Goal: Task Accomplishment & Management: Complete application form

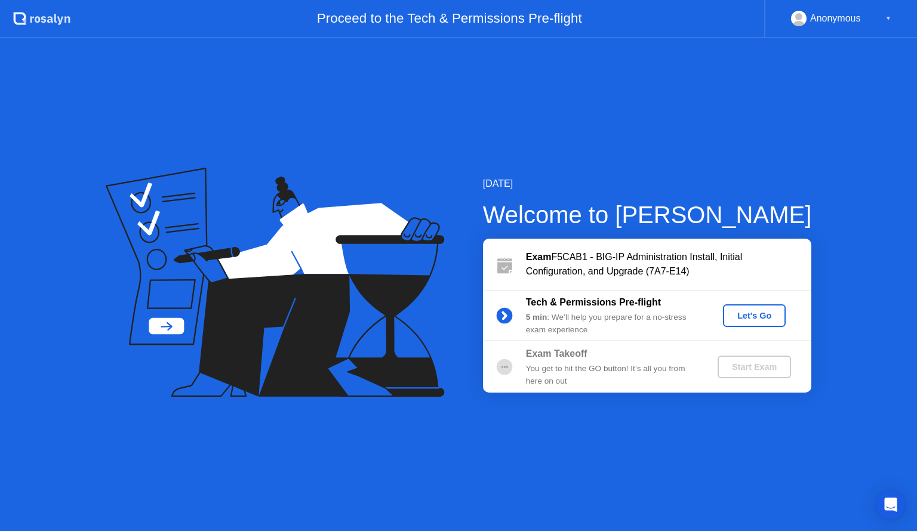
click at [761, 321] on div "Let's Go" at bounding box center [754, 316] width 53 height 10
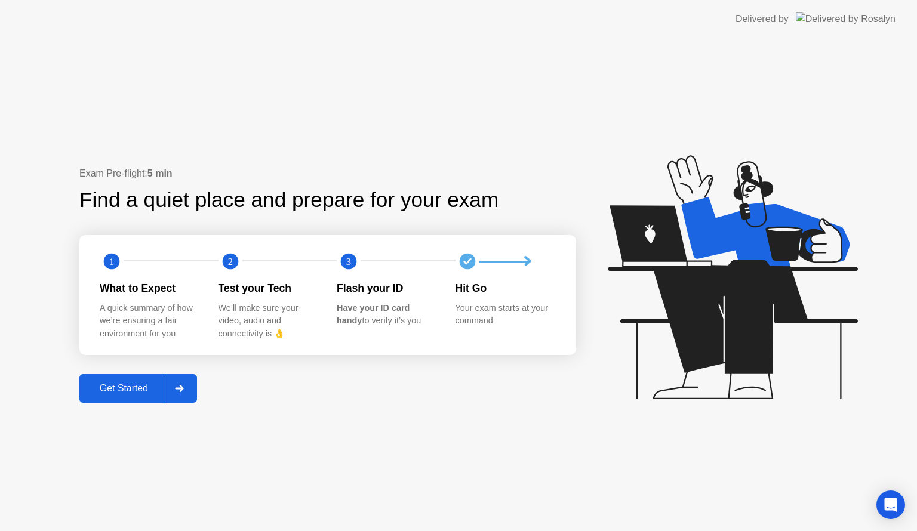
click at [127, 379] on button "Get Started" at bounding box center [138, 388] width 118 height 29
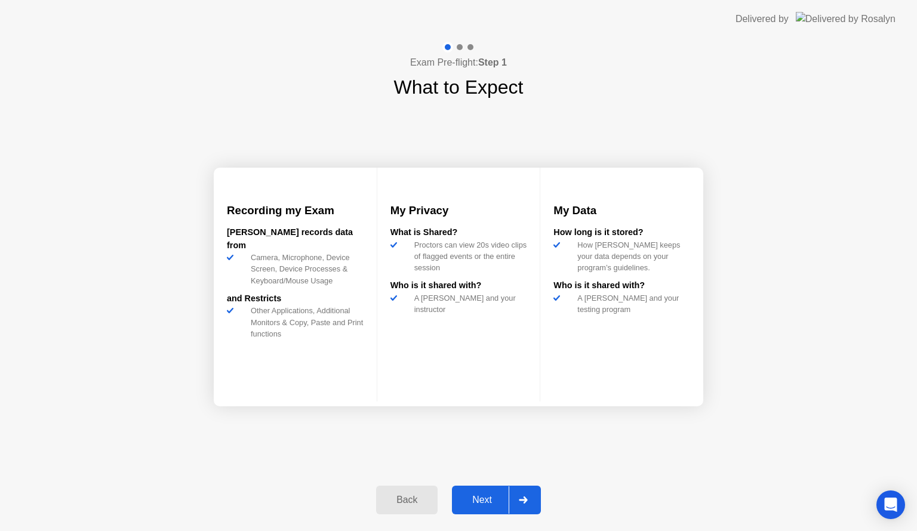
click at [462, 490] on button "Next" at bounding box center [496, 500] width 89 height 29
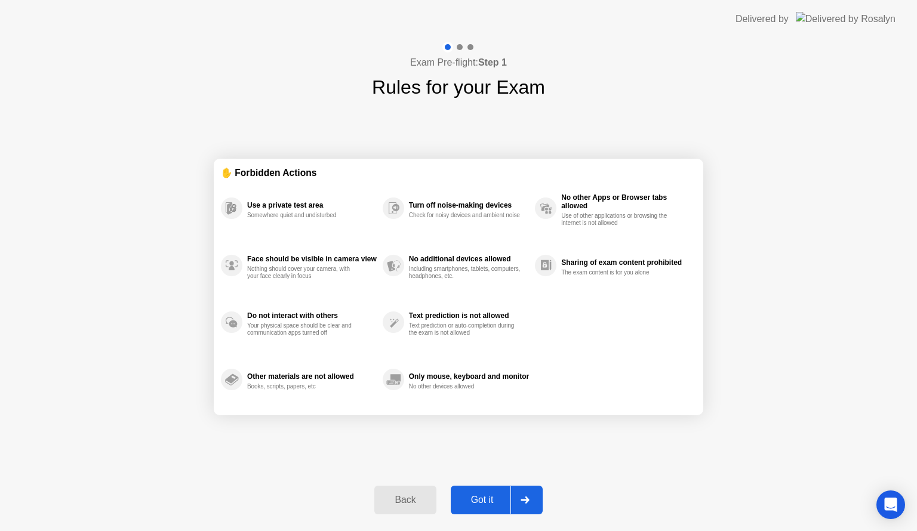
click at [462, 490] on button "Got it" at bounding box center [497, 500] width 92 height 29
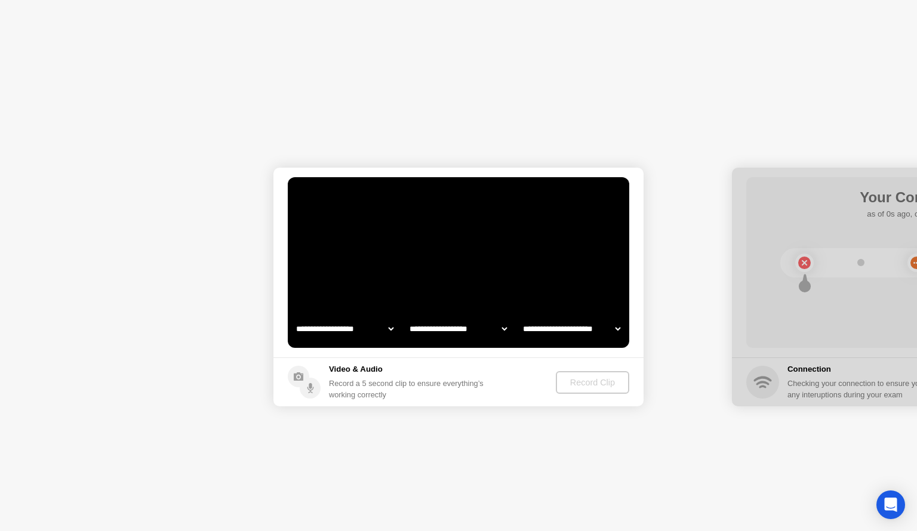
select select "**********"
select select "*******"
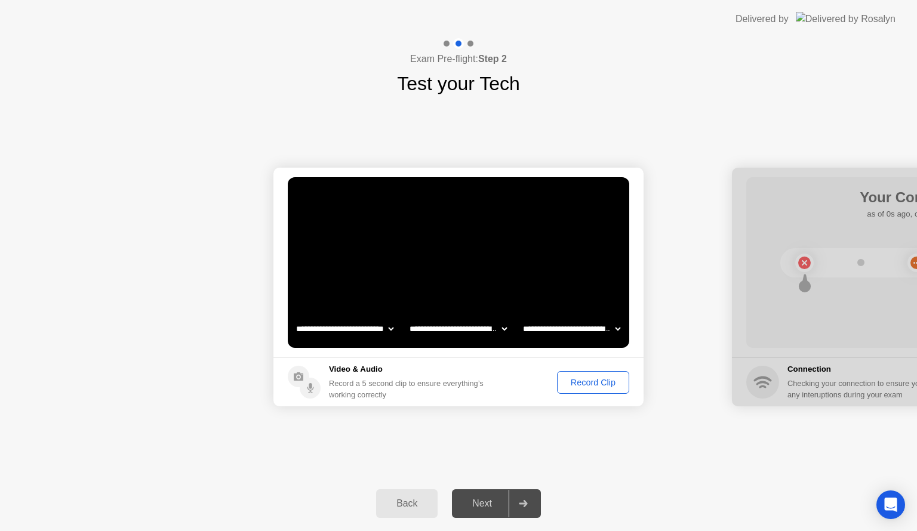
click at [604, 380] on div "Record Clip" at bounding box center [593, 383] width 64 height 10
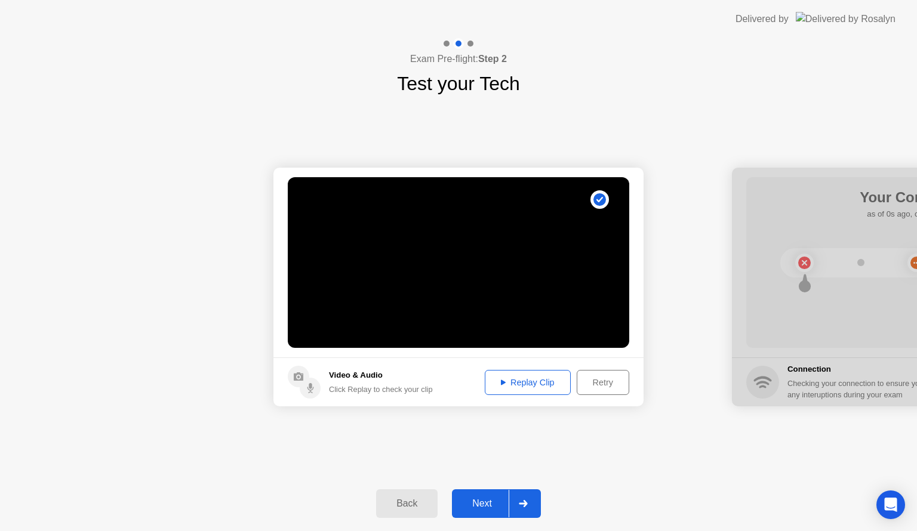
click at [506, 394] on button "Replay Clip" at bounding box center [528, 382] width 86 height 25
click at [493, 492] on button "Next" at bounding box center [496, 504] width 89 height 29
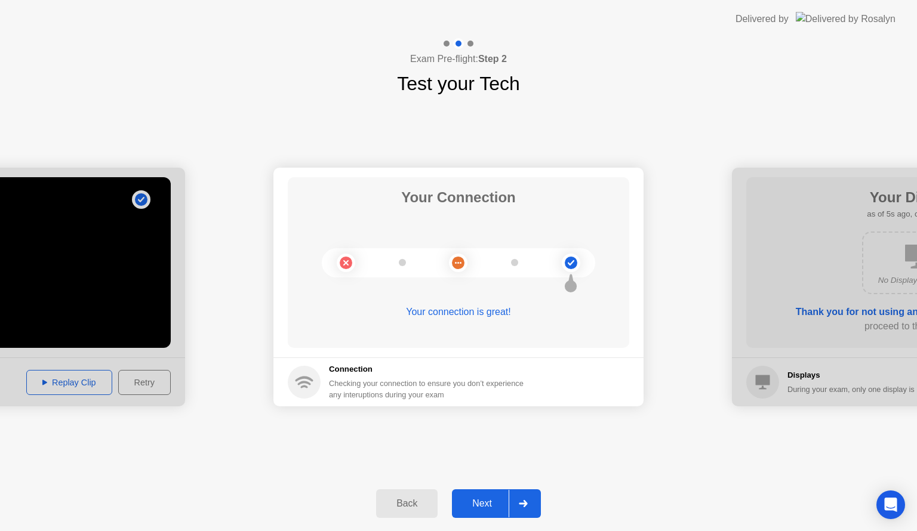
click at [493, 500] on div "Next" at bounding box center [482, 504] width 53 height 11
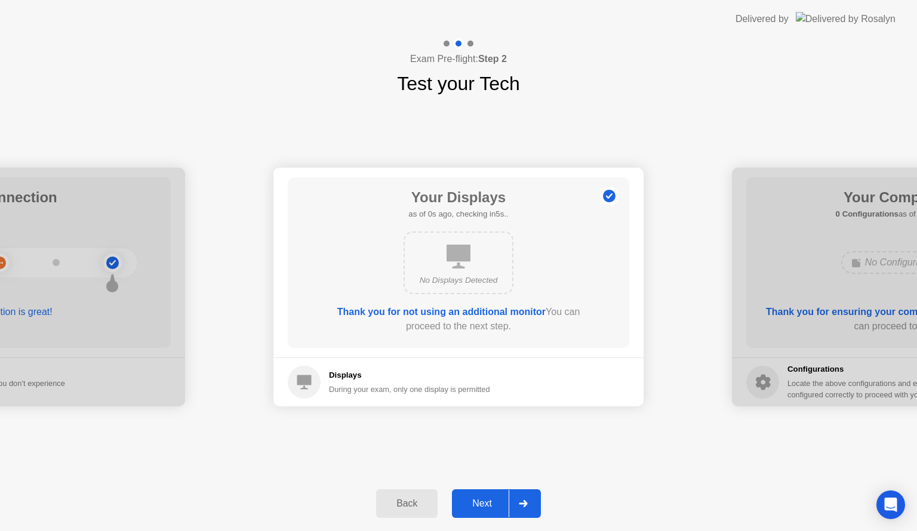
click at [493, 500] on div "Next" at bounding box center [482, 504] width 53 height 11
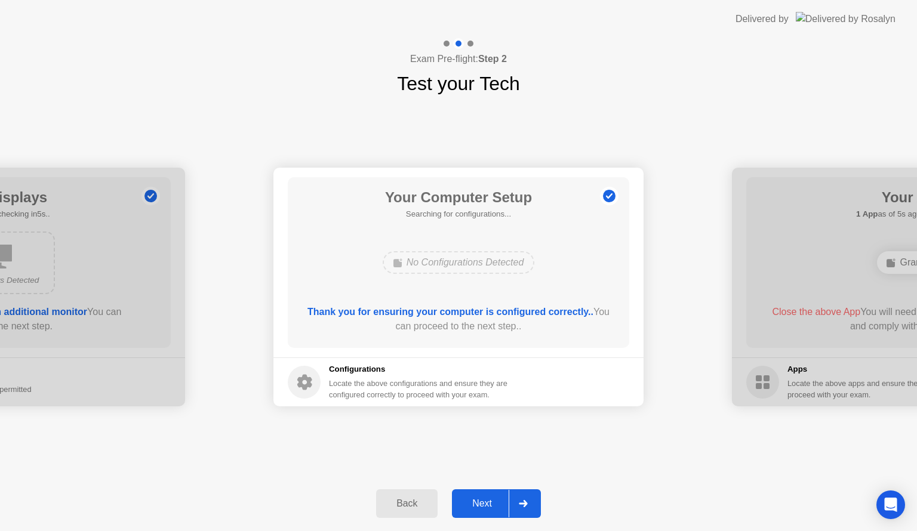
click at [493, 500] on div "Next" at bounding box center [482, 504] width 53 height 11
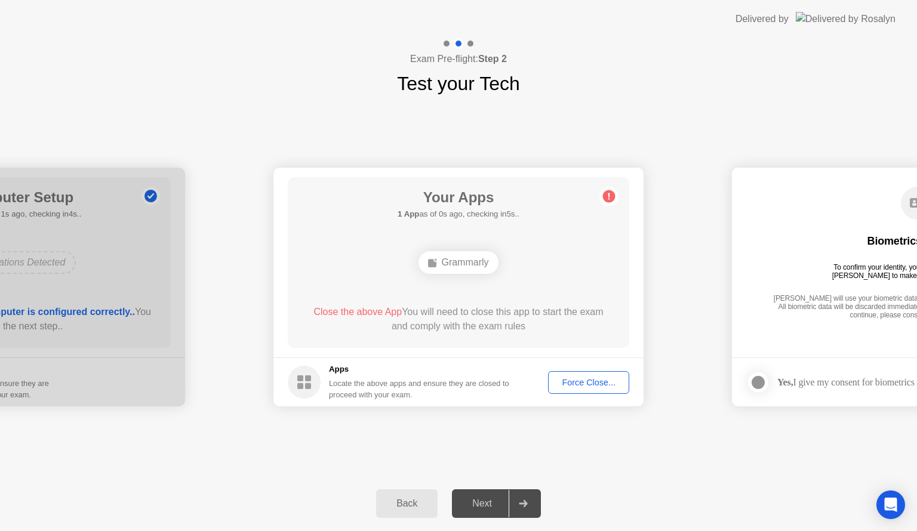
click at [589, 370] on footer "Apps Locate the above apps and ensure they are closed to proceed with your exam…" at bounding box center [458, 382] width 370 height 49
click at [583, 379] on div "Force Close..." at bounding box center [588, 383] width 73 height 10
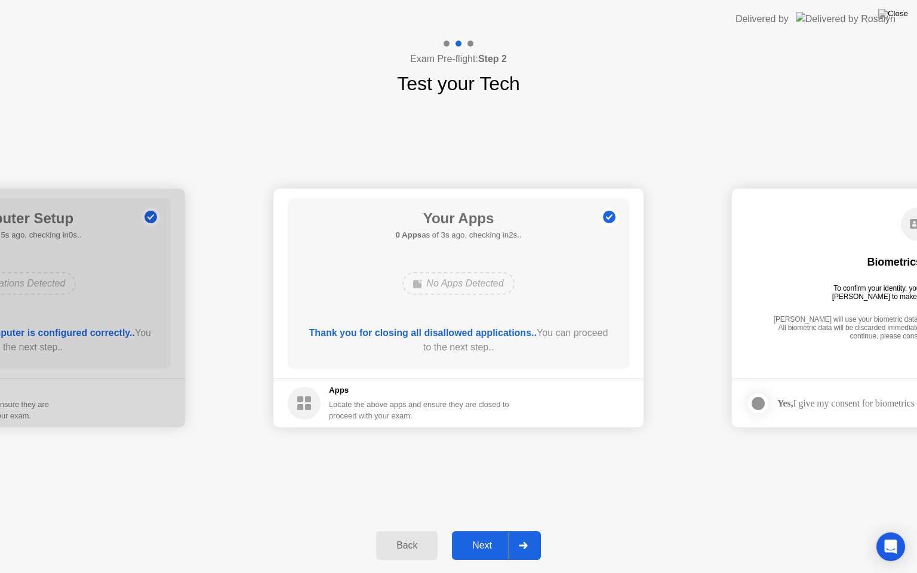
click at [488, 531] on div "Next" at bounding box center [482, 545] width 53 height 11
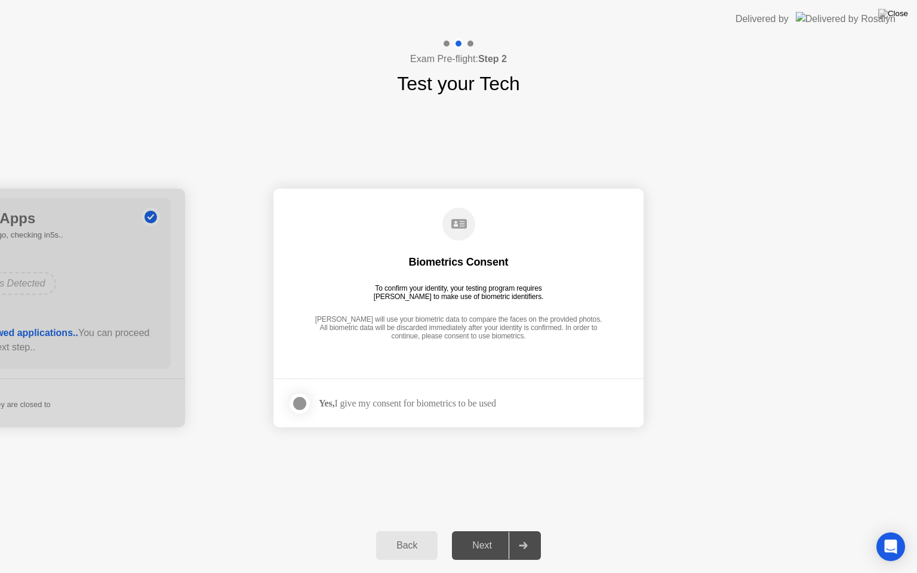
click at [299, 410] on div at bounding box center [300, 403] width 14 height 14
click at [496, 531] on div "Next" at bounding box center [482, 545] width 53 height 11
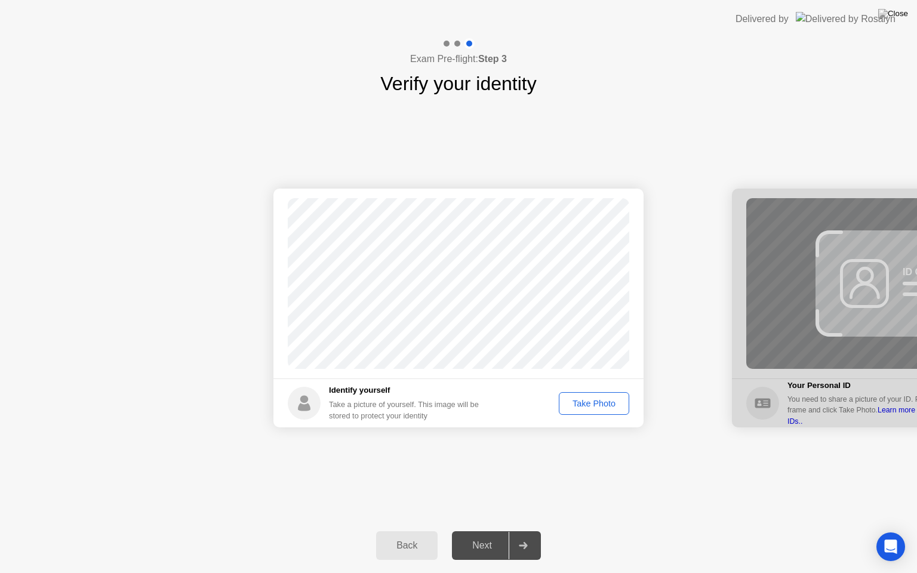
click at [603, 411] on button "Take Photo" at bounding box center [594, 403] width 70 height 23
click at [619, 401] on div "Retake" at bounding box center [602, 404] width 47 height 10
click at [619, 401] on div "Take Photo" at bounding box center [594, 404] width 62 height 10
click at [480, 531] on div "Next" at bounding box center [482, 545] width 53 height 11
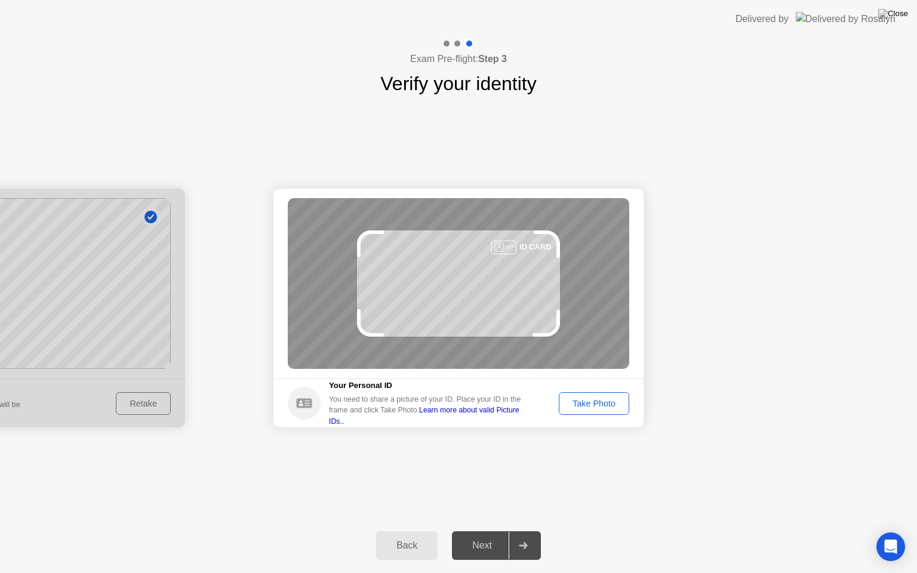
click at [585, 404] on div "Take Photo" at bounding box center [594, 404] width 62 height 10
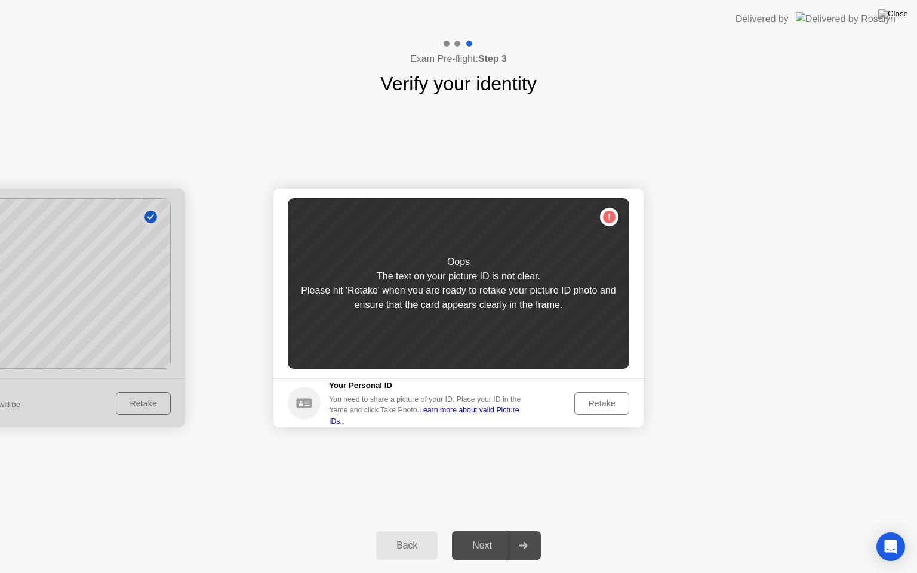
click at [585, 404] on div "Retake" at bounding box center [602, 404] width 47 height 10
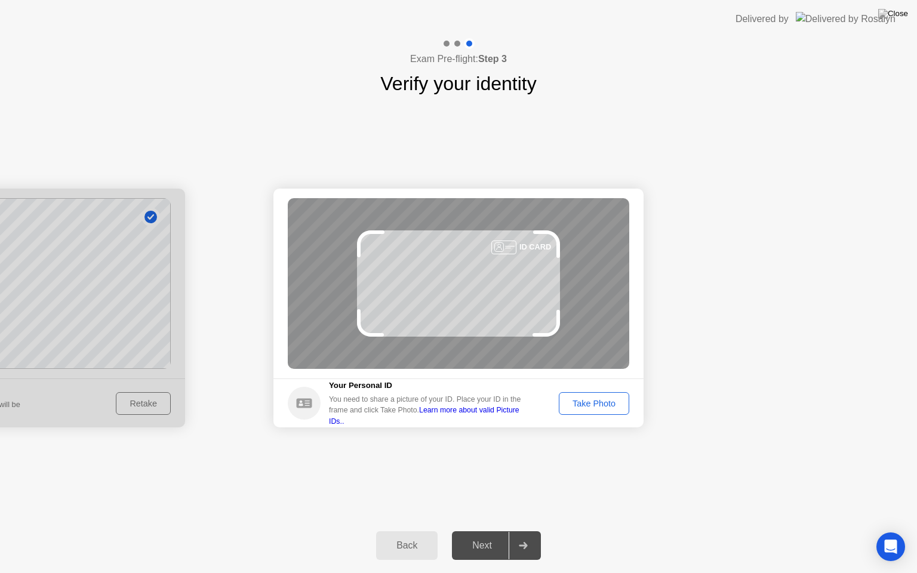
click at [585, 404] on div "Take Photo" at bounding box center [594, 404] width 62 height 10
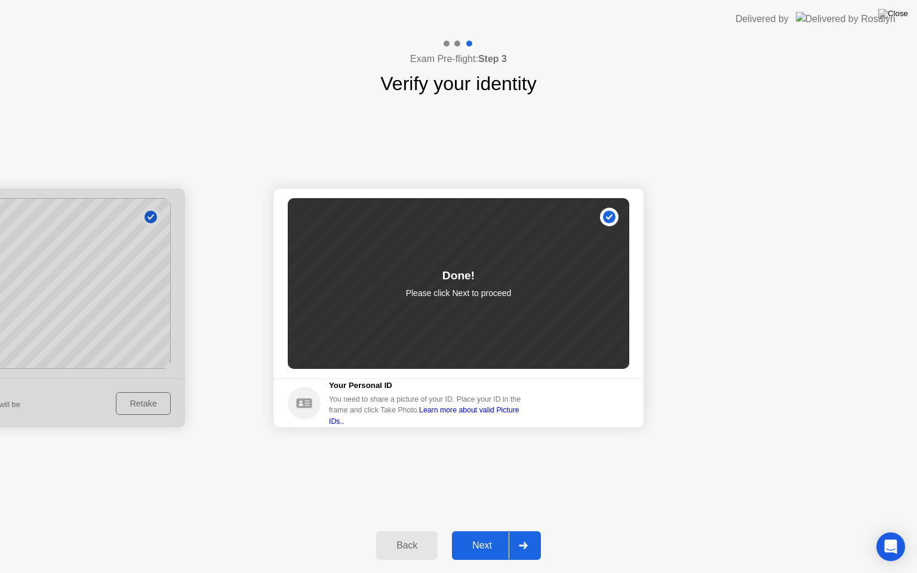
click at [505, 531] on button "Next" at bounding box center [496, 545] width 89 height 29
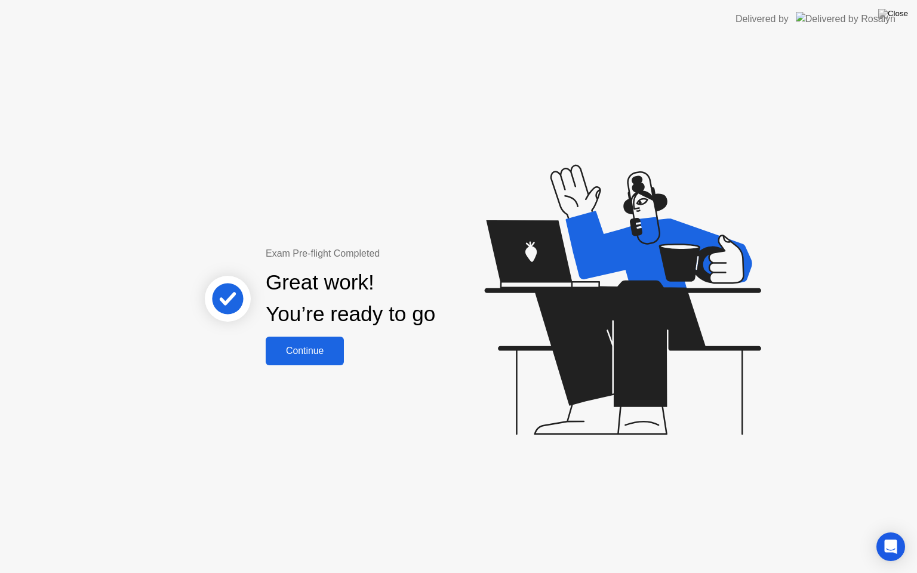
click at [308, 350] on div "Continue" at bounding box center [304, 351] width 71 height 11
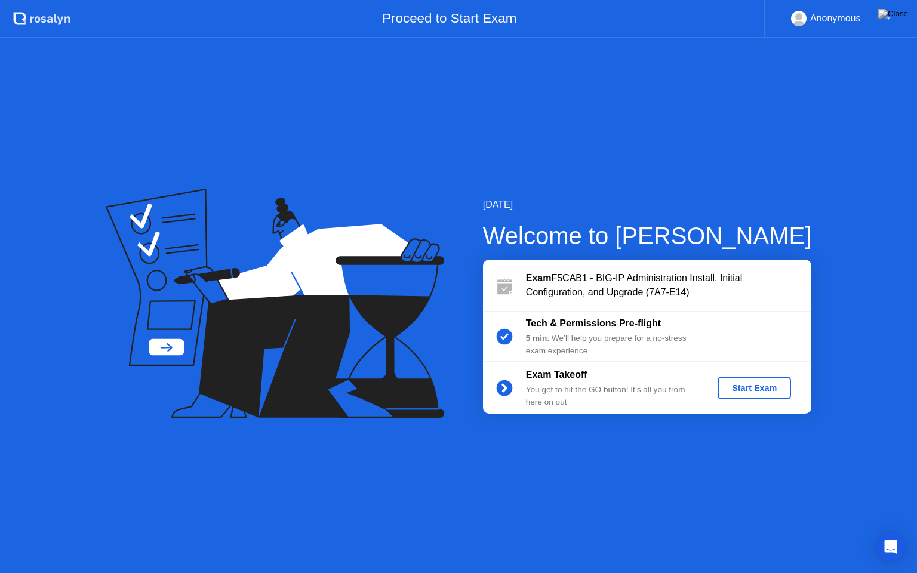
click at [759, 385] on div "Start Exam" at bounding box center [754, 388] width 64 height 10
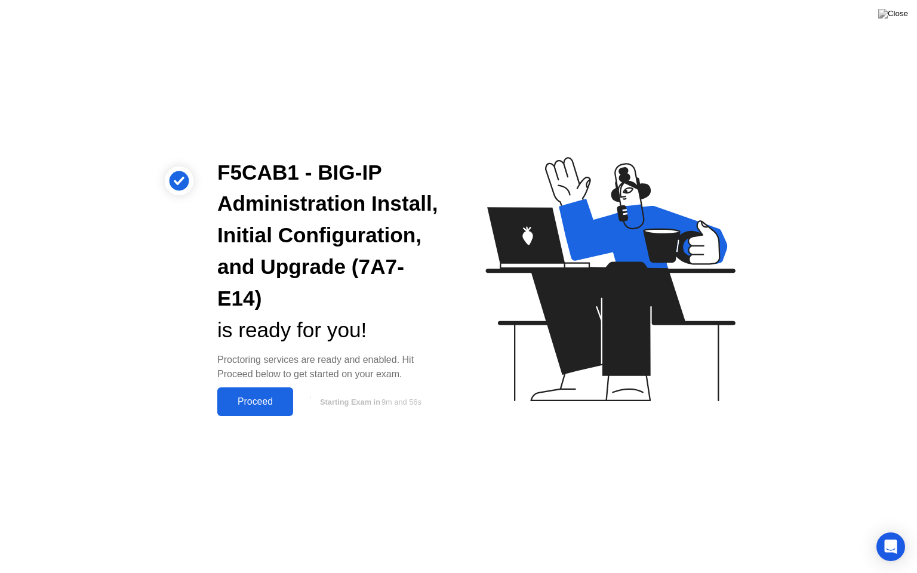
click at [265, 397] on div "Proceed" at bounding box center [255, 401] width 69 height 11
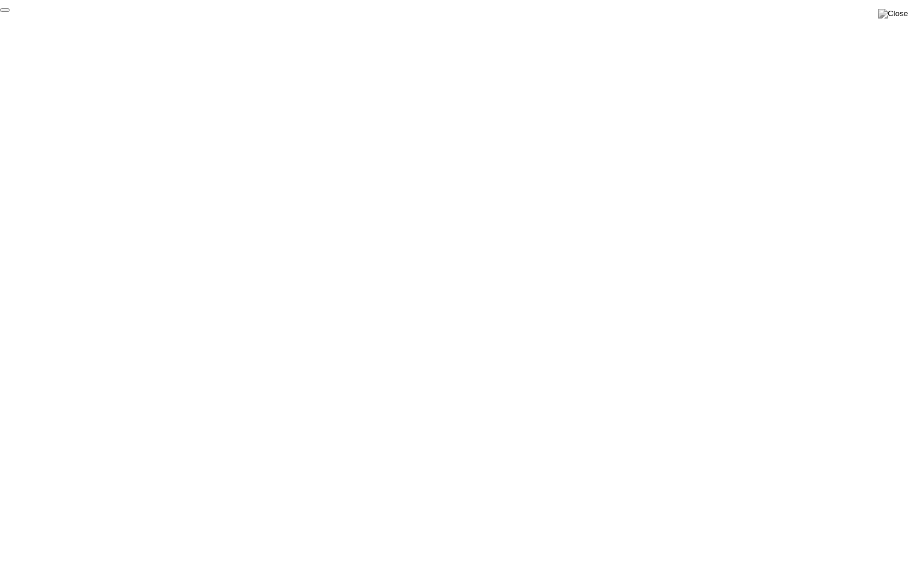
click at [10, 12] on button "End Proctoring Session" at bounding box center [5, 10] width 10 height 4
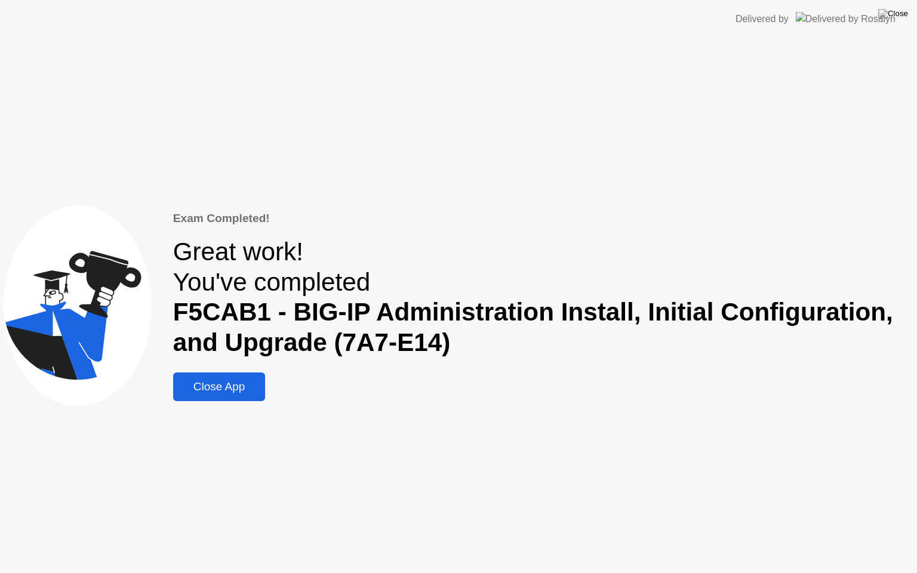
click at [244, 397] on button "Close App" at bounding box center [219, 387] width 93 height 29
